Goal: Navigation & Orientation: Find specific page/section

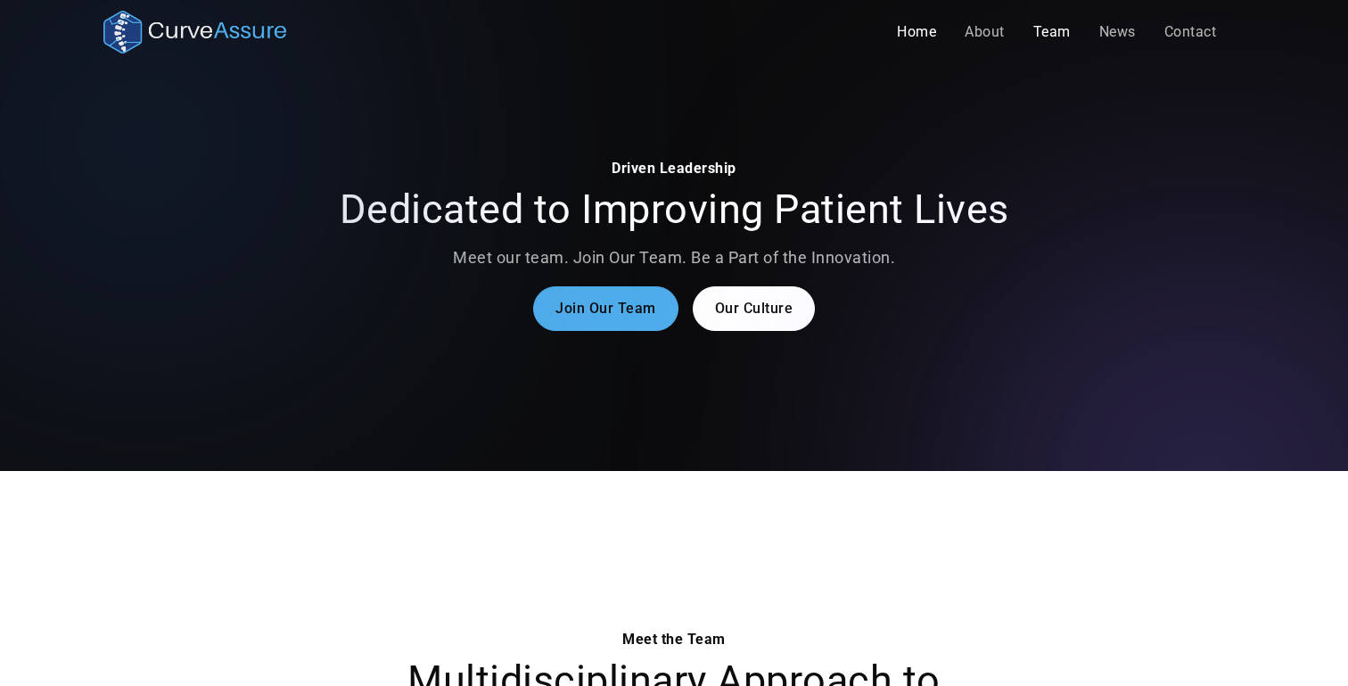
click at [921, 38] on link "Home" at bounding box center [917, 32] width 68 height 36
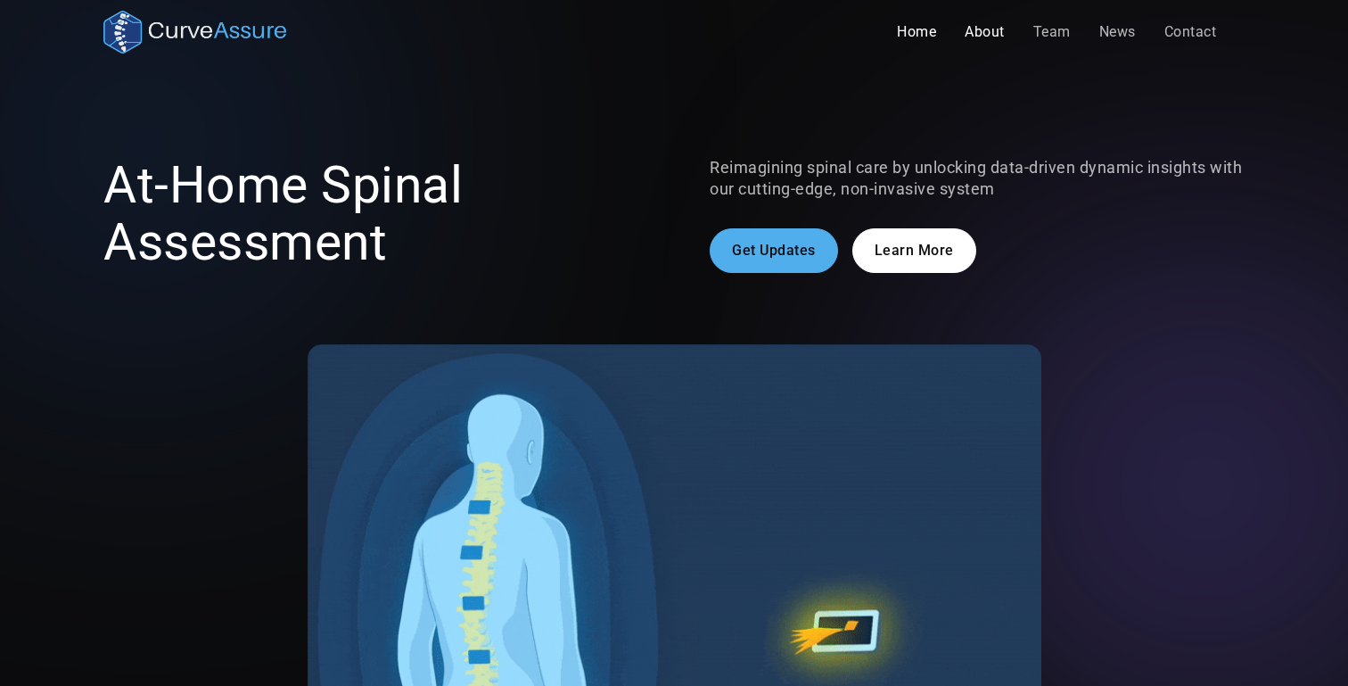
click at [941, 55] on div "Home About Team News Contact Contact About Careers FAQ Blog Blog Post Blog Cate…" at bounding box center [674, 32] width 1348 height 64
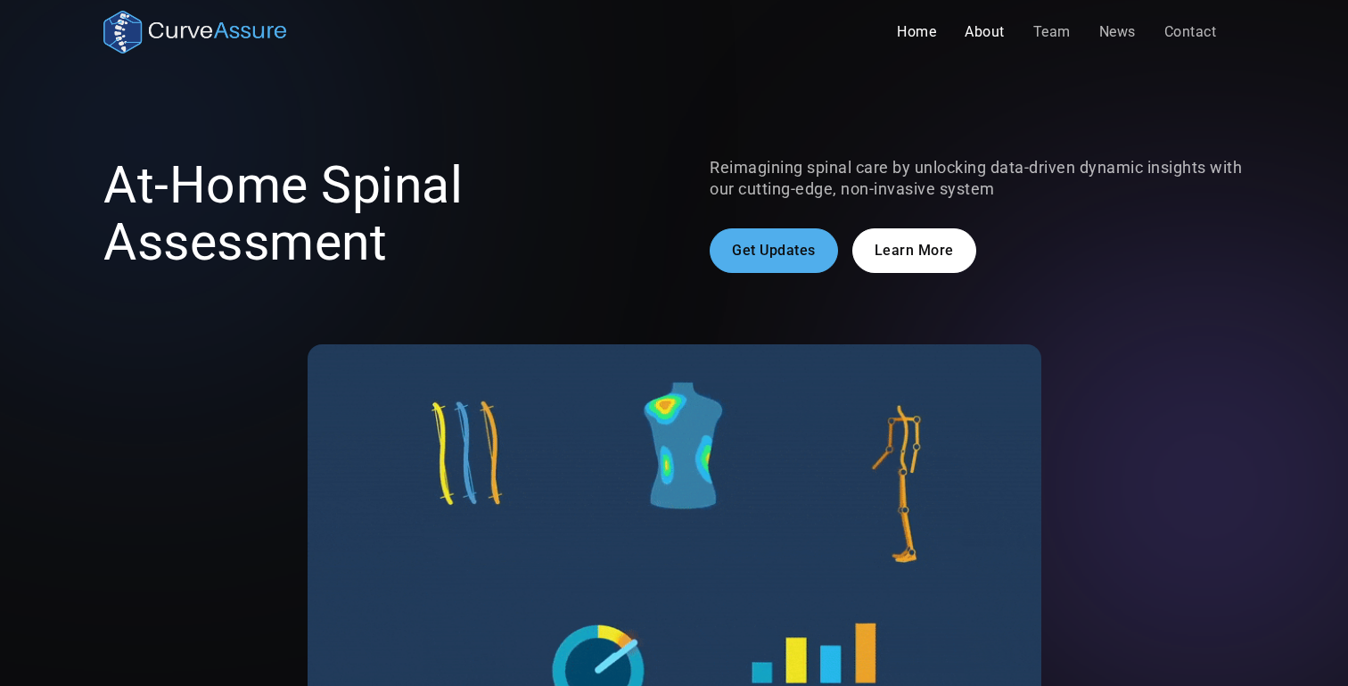
click at [987, 29] on link "About" at bounding box center [984, 32] width 69 height 36
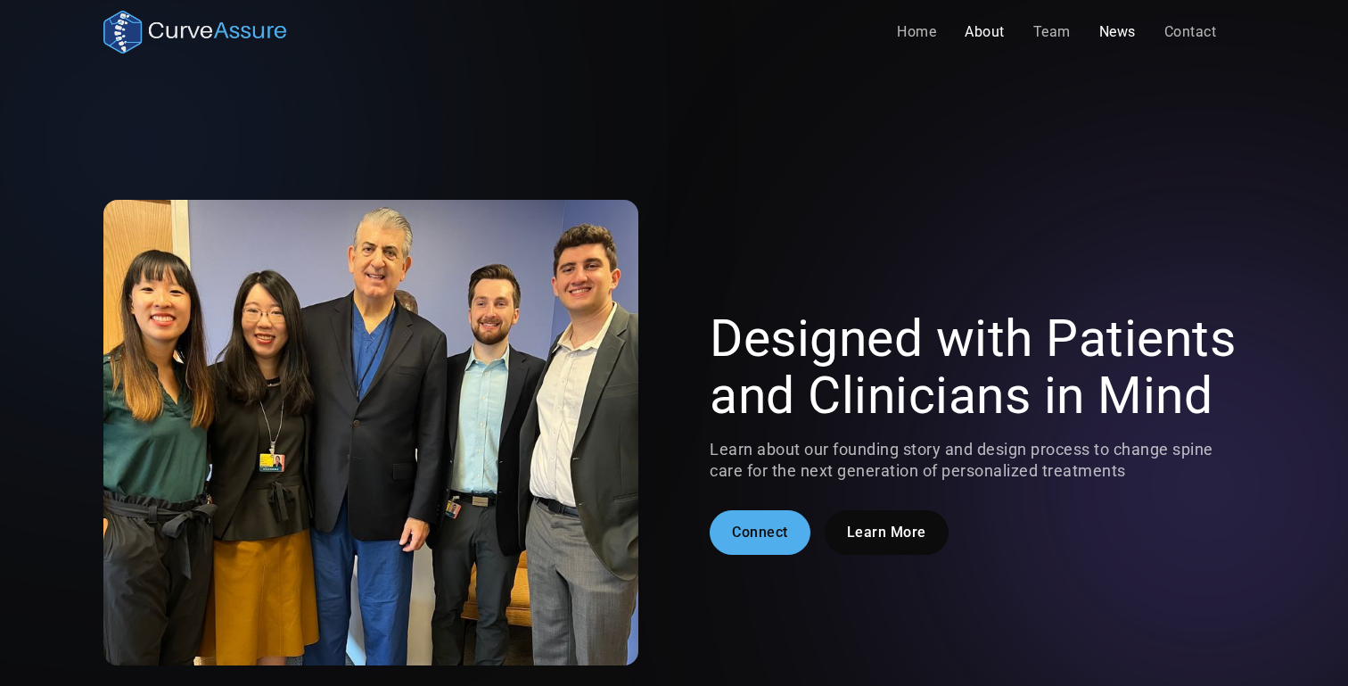
click at [1106, 38] on link "News" at bounding box center [1117, 32] width 65 height 36
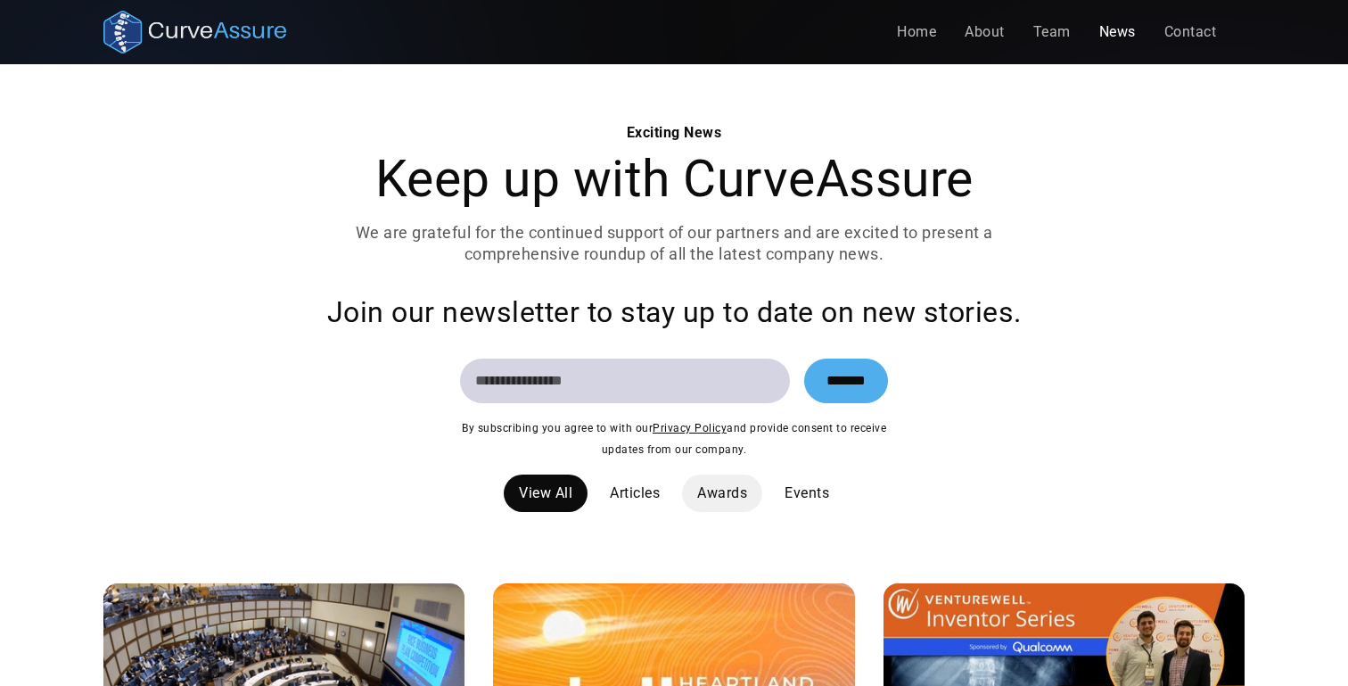
click at [758, 501] on link "Awards" at bounding box center [722, 492] width 80 height 37
